Goal: Go to known website: Go to known website

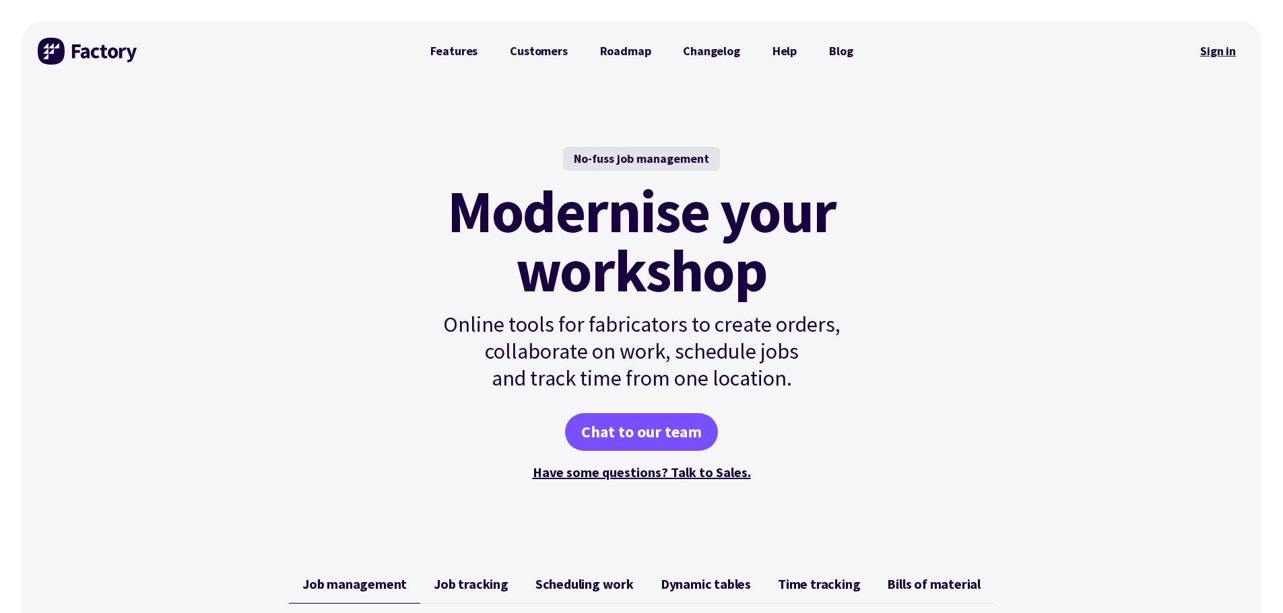
click at [1223, 48] on link "Sign in" at bounding box center [1217, 51] width 55 height 31
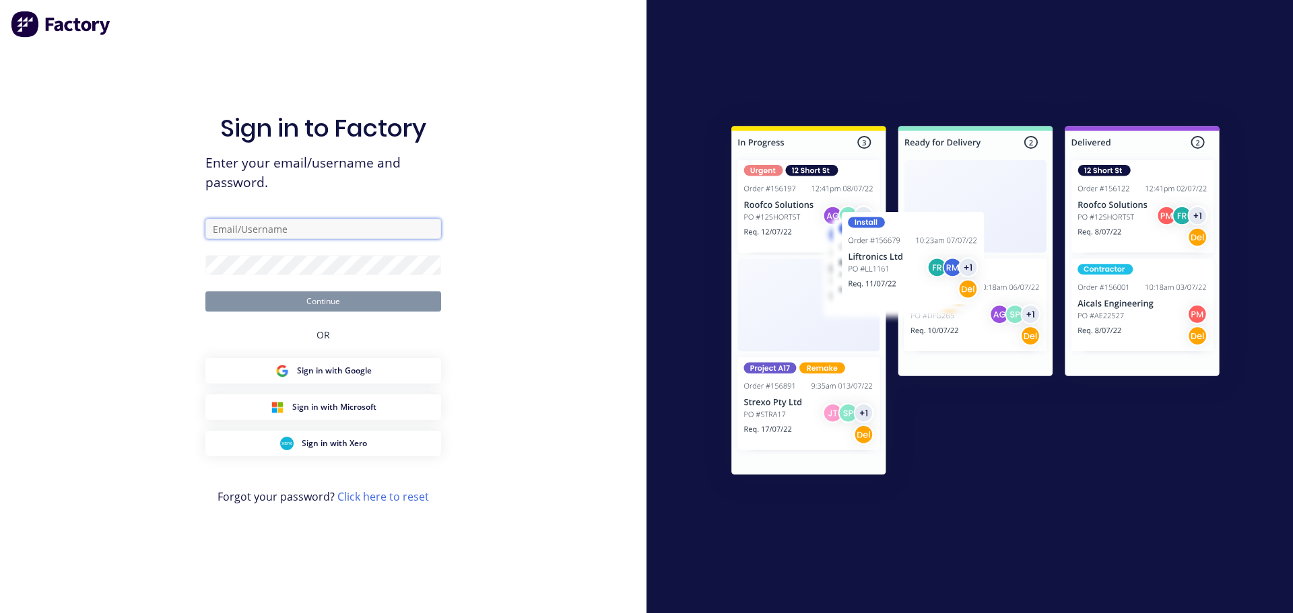
click at [334, 239] on input "text" at bounding box center [323, 229] width 236 height 20
type input "[EMAIL_ADDRESS][DOMAIN_NAME]"
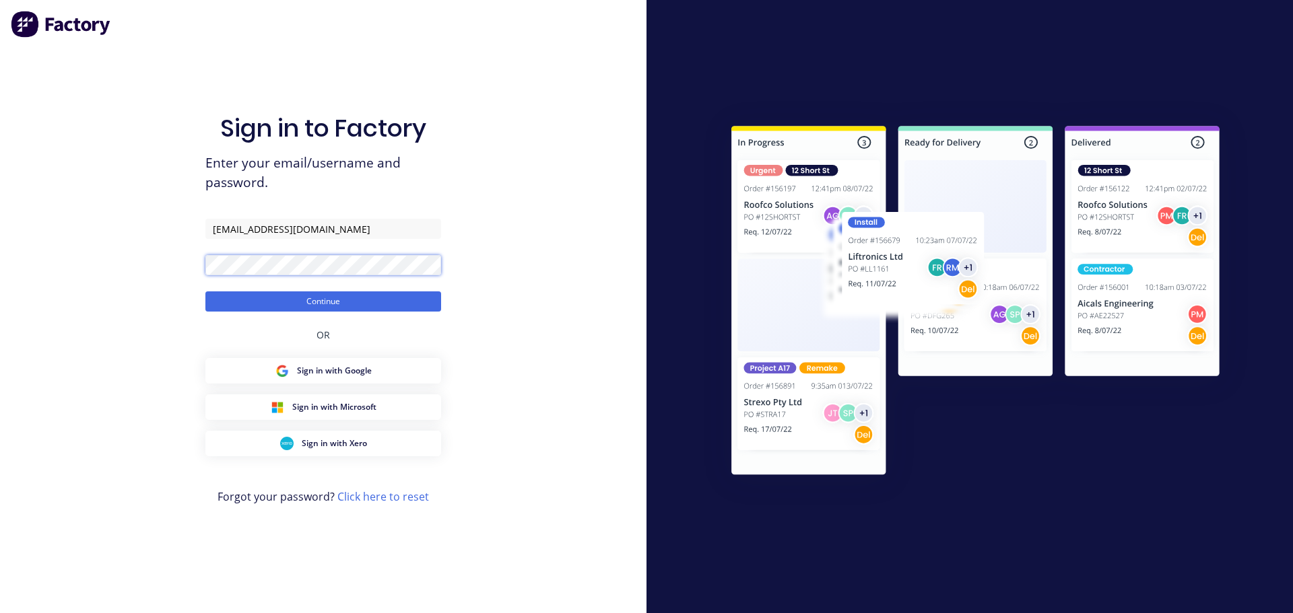
click at [205, 292] on button "Continue" at bounding box center [323, 302] width 236 height 20
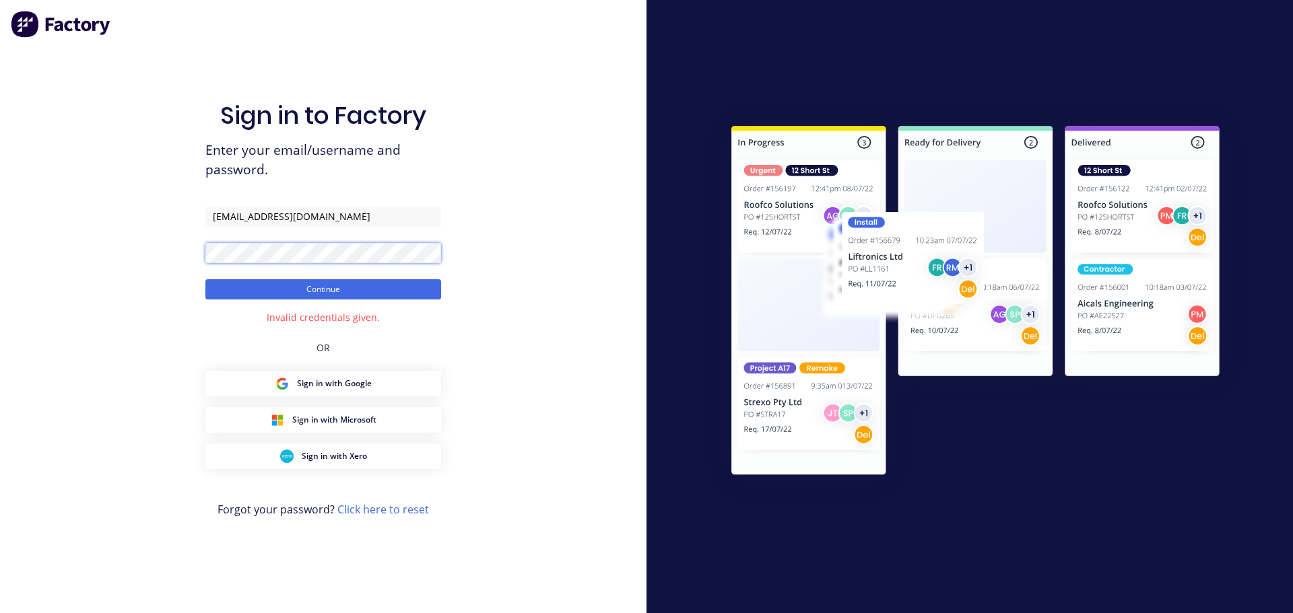
click at [206, 265] on form "[EMAIL_ADDRESS][DOMAIN_NAME] Continue" at bounding box center [323, 253] width 236 height 93
click at [205, 279] on button "Continue" at bounding box center [323, 289] width 236 height 20
click at [206, 269] on form "[EMAIL_ADDRESS][DOMAIN_NAME] Continue" at bounding box center [323, 253] width 236 height 93
click at [205, 279] on button "Continue" at bounding box center [323, 289] width 236 height 20
drag, startPoint x: 368, startPoint y: 388, endPoint x: 436, endPoint y: 384, distance: 68.1
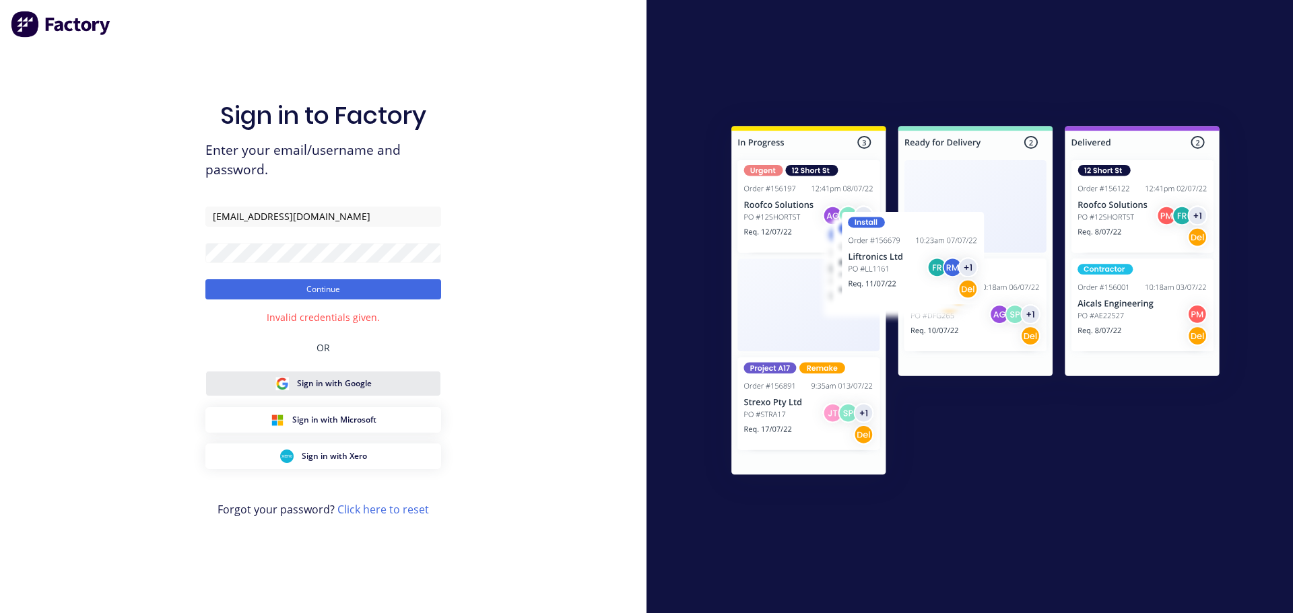
click at [368, 388] on span "Sign in with Google" at bounding box center [334, 384] width 75 height 12
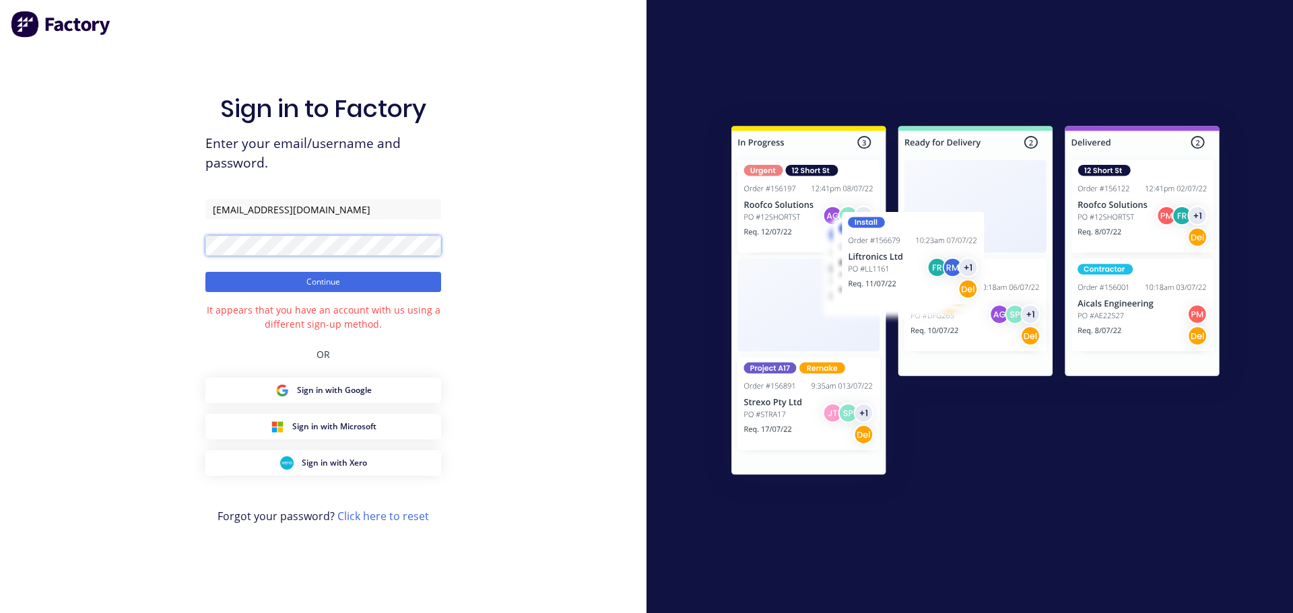
click at [205, 263] on form "[EMAIL_ADDRESS][DOMAIN_NAME] Continue" at bounding box center [323, 245] width 236 height 93
click at [205, 272] on button "Continue" at bounding box center [323, 282] width 236 height 20
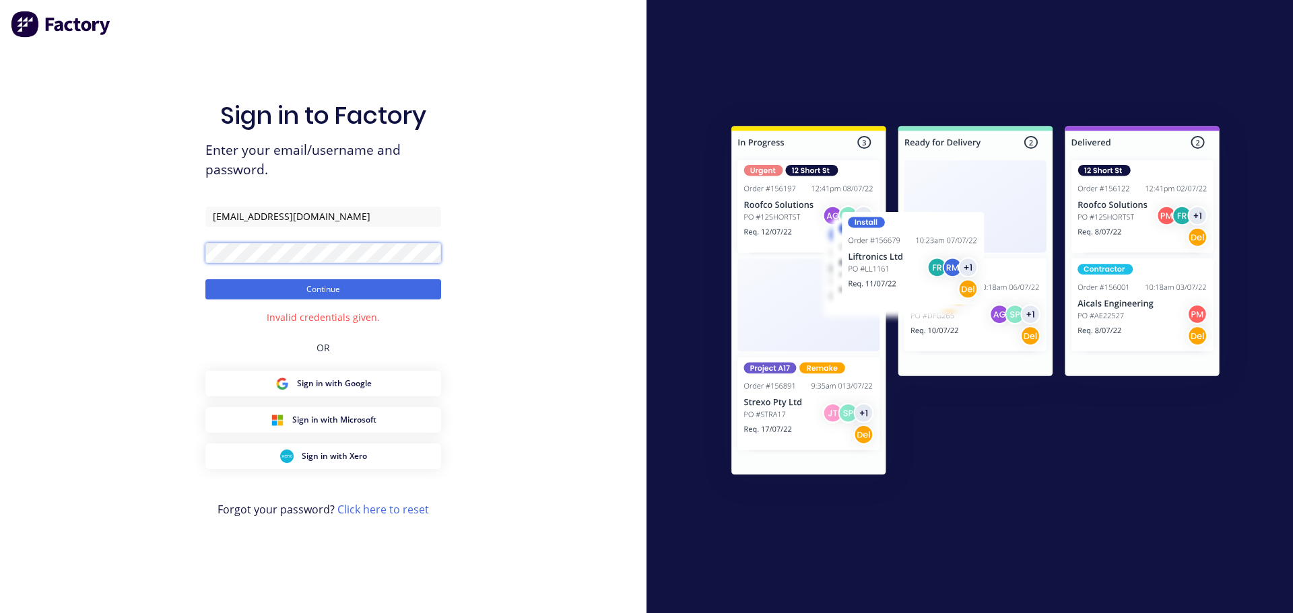
click at [190, 269] on div "Sign in to Factory Enter your email/username and password. [EMAIL_ADDRESS][DOMA…" at bounding box center [323, 306] width 646 height 613
click at [205, 279] on button "Continue" at bounding box center [323, 289] width 236 height 20
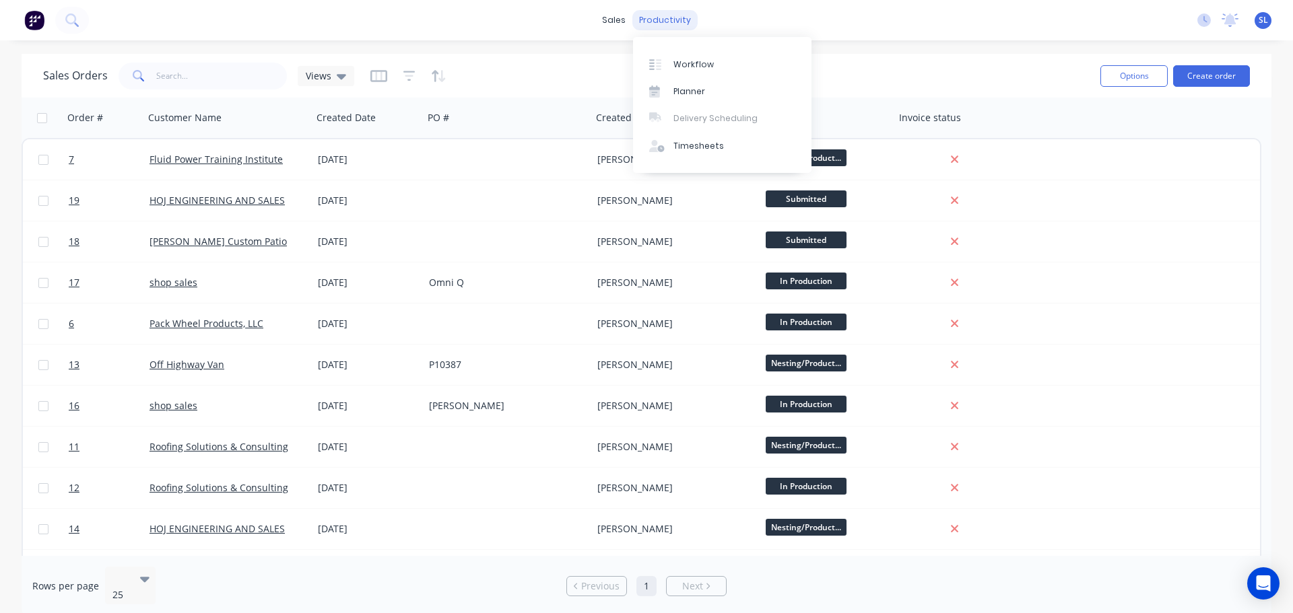
click at [672, 22] on div "productivity" at bounding box center [664, 20] width 65 height 20
click at [687, 64] on div "Workflow" at bounding box center [693, 65] width 40 height 12
